Goal: Information Seeking & Learning: Learn about a topic

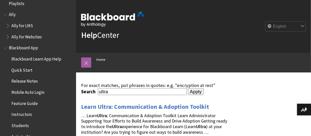
scroll to position [7, 0]
click at [4, 46] on span "Book outline for Blackboard App Help" at bounding box center [5, 46] width 5 height 6
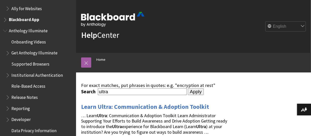
scroll to position [30, 0]
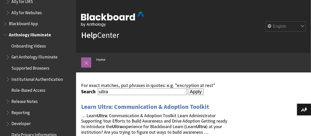
click at [5, 35] on span "Book outline for Anthology Illuminate" at bounding box center [5, 33] width 5 height 6
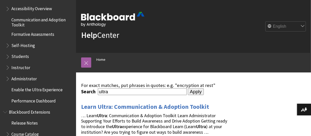
scroll to position [79, 0]
click at [8, 68] on span "Book outline for Blackboard Learn Help" at bounding box center [8, 66] width 5 height 6
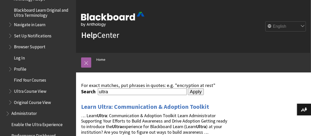
scroll to position [177, 0]
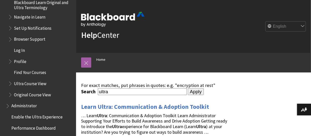
click at [27, 81] on span "Ultra Course View" at bounding box center [30, 82] width 32 height 7
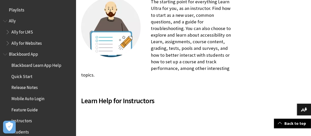
scroll to position [663, 0]
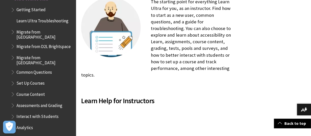
click at [9, 85] on ul "Getting Started Learn Ultra Troubleshooting Migrate from Canvas Migrate from D2…" at bounding box center [40, 74] width 65 height 137
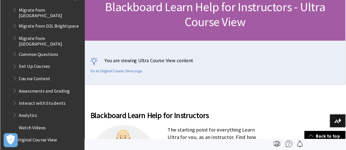
scroll to position [0, 0]
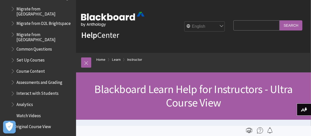
click at [243, 23] on input "Search Query" at bounding box center [257, 25] width 46 height 10
type input "class register"
click at [280, 20] on input "Search" at bounding box center [291, 25] width 23 height 10
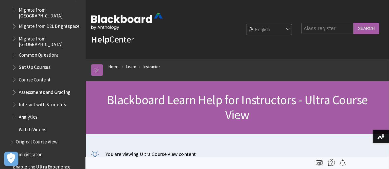
scroll to position [650, 0]
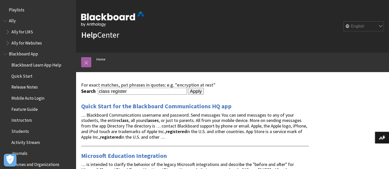
click at [170, 91] on input "class register" at bounding box center [142, 91] width 89 height 7
type input ""class regist""
click at [188, 88] on input "Apply" at bounding box center [196, 91] width 16 height 7
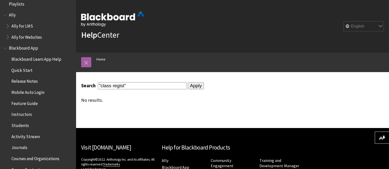
scroll to position [6, 0]
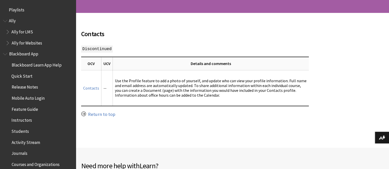
scroll to position [95, 0]
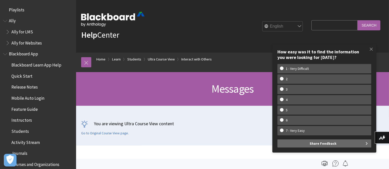
scroll to position [747, 0]
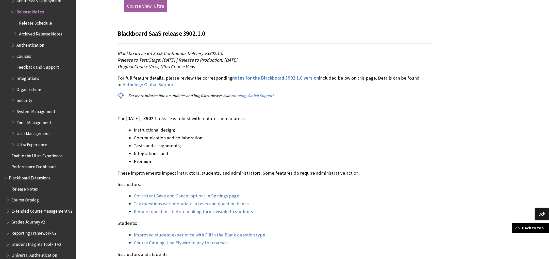
scroll to position [317, 0]
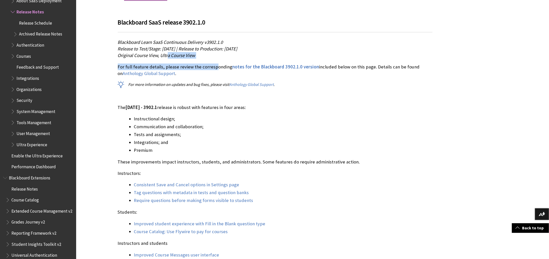
drag, startPoint x: 214, startPoint y: 59, endPoint x: 167, endPoint y: 54, distance: 46.4
click at [167, 54] on div "Blackboard SaaS release 3902.1.0 Blackboard Learn SaaS Continuous Delivery v390…" at bounding box center [275, 53] width 315 height 70
click at [208, 54] on p "Blackboard Learn SaaS Continuous Delivery v3902.1.0 Release to Test/Stage: Tues…" at bounding box center [275, 49] width 315 height 20
drag, startPoint x: 164, startPoint y: 48, endPoint x: 297, endPoint y: 48, distance: 132.9
click at [237, 48] on span "Release to Test/Stage: Tuesday, 9 September 2025 | Release to Production: Thurs…" at bounding box center [178, 49] width 120 height 6
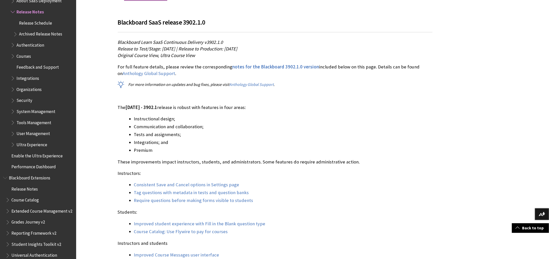
drag, startPoint x: 319, startPoint y: 48, endPoint x: 107, endPoint y: 44, distance: 211.9
click at [228, 56] on p "Blackboard Learn SaaS Continuous Delivery v3902.1.0 Release to Test/Stage: Tues…" at bounding box center [275, 49] width 315 height 20
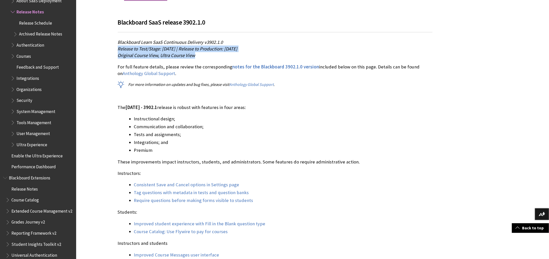
drag, startPoint x: 212, startPoint y: 53, endPoint x: 114, endPoint y: 50, distance: 97.7
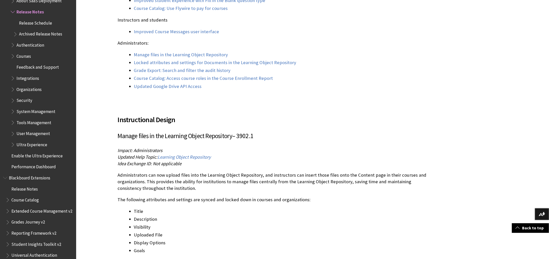
scroll to position [571, 0]
